Goal: Task Accomplishment & Management: Manage account settings

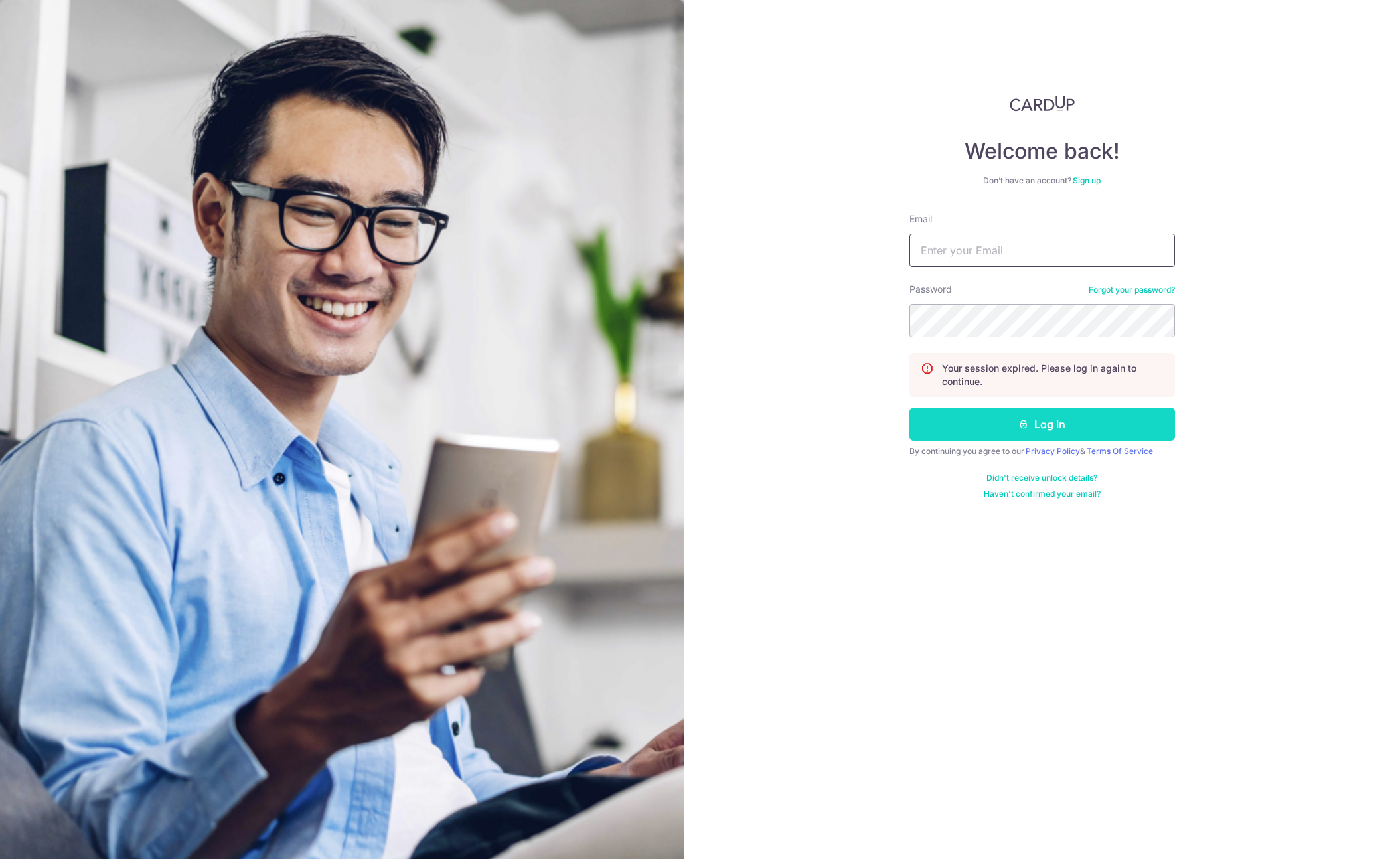
type input "[PERSON_NAME][EMAIL_ADDRESS][DOMAIN_NAME]"
click at [994, 422] on button "Log in" at bounding box center [1042, 424] width 265 height 33
